Goal: Use online tool/utility: Use online tool/utility

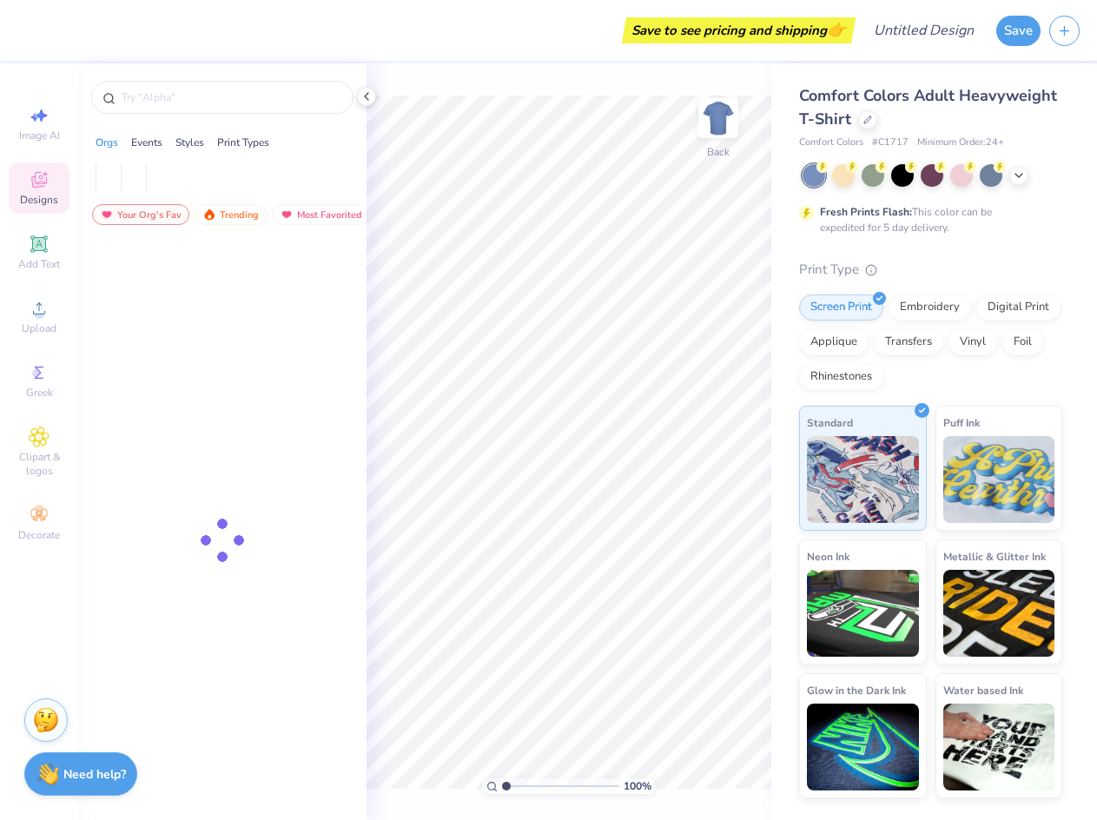
click at [1096, 173] on html "Save to see pricing and shipping 👉 Design Title Save Image AI Designs Add Text …" at bounding box center [548, 410] width 1097 height 820
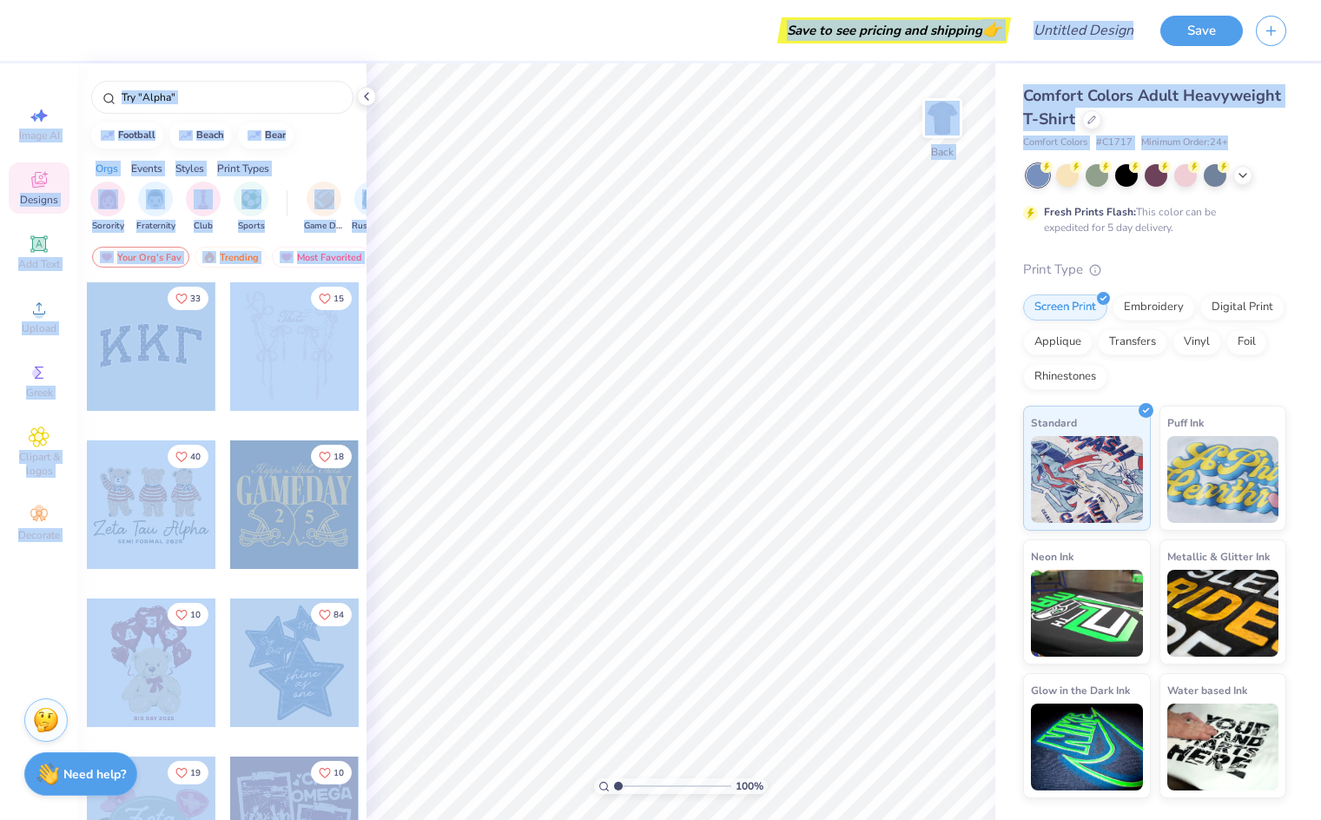
click at [531, 39] on div "Save to see pricing and shipping 👉" at bounding box center [527, 30] width 958 height 61
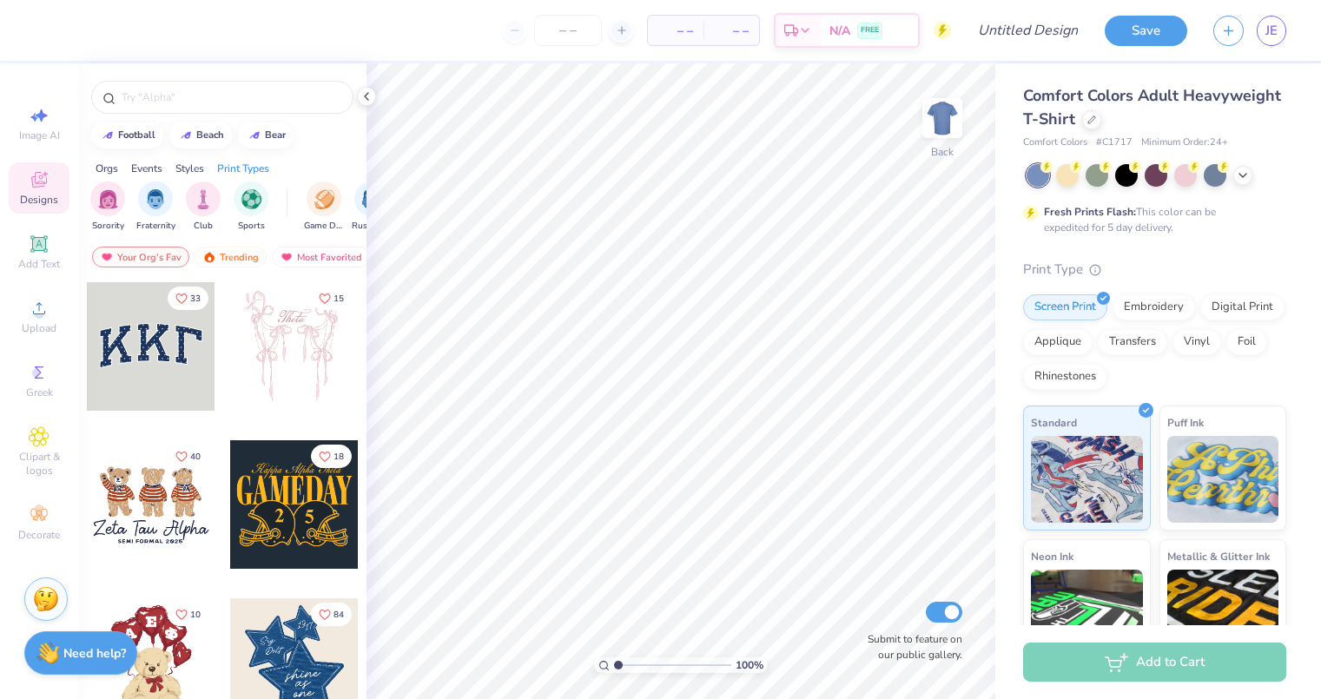
click at [300, 490] on div at bounding box center [294, 504] width 128 height 128
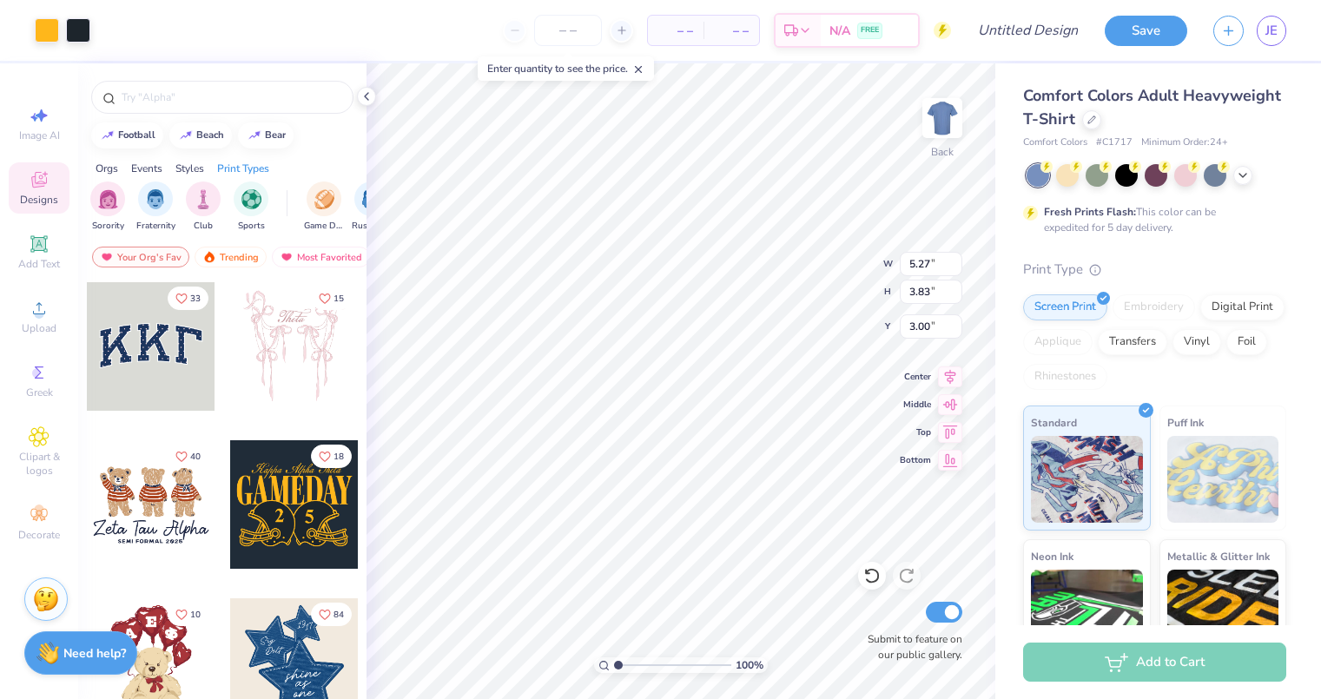
click at [363, 92] on icon at bounding box center [366, 96] width 14 height 14
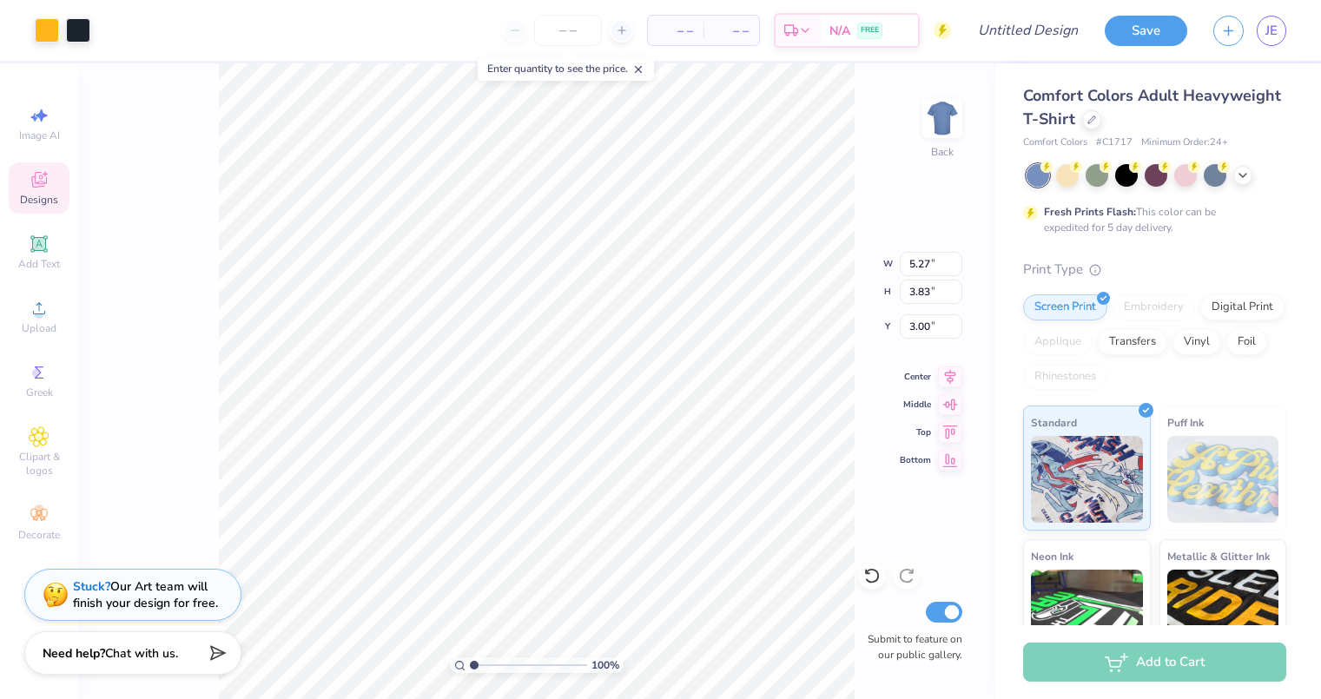
type input "9.51"
type input "6.91"
click at [45, 35] on div at bounding box center [47, 28] width 24 height 24
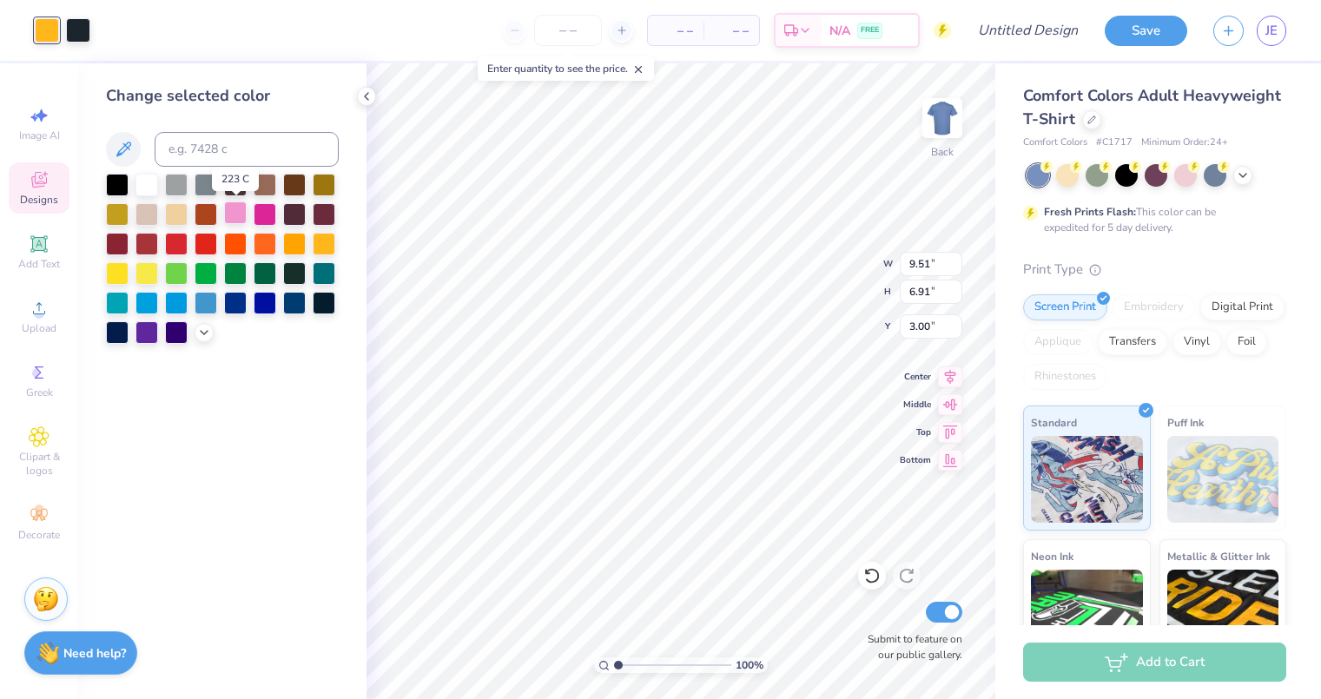
click at [233, 216] on div at bounding box center [235, 212] width 23 height 23
